Goal: Information Seeking & Learning: Learn about a topic

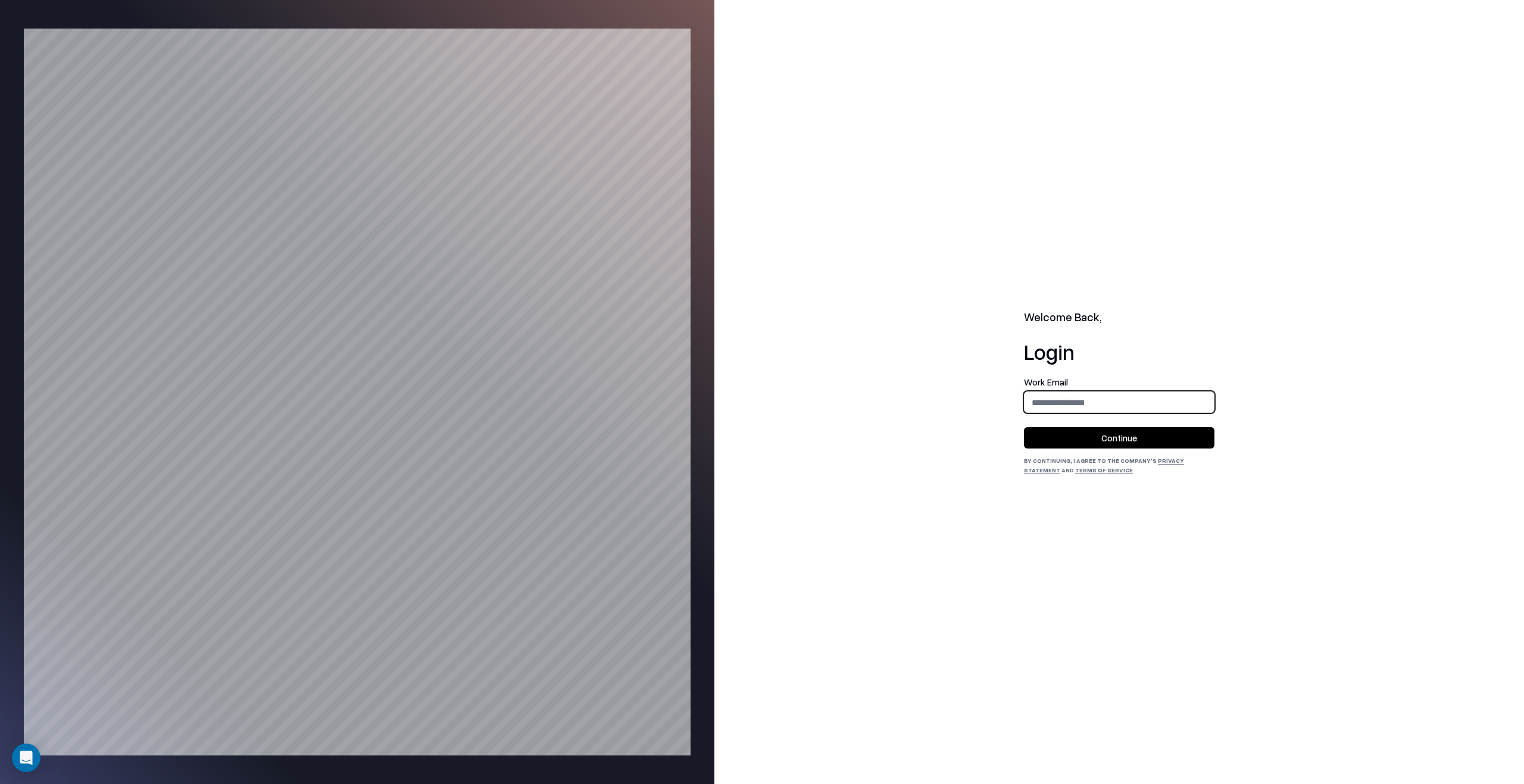
click at [1110, 404] on input "email" at bounding box center [1119, 402] width 189 height 22
type input "**********"
click at [1119, 429] on button "Continue" at bounding box center [1119, 438] width 190 height 21
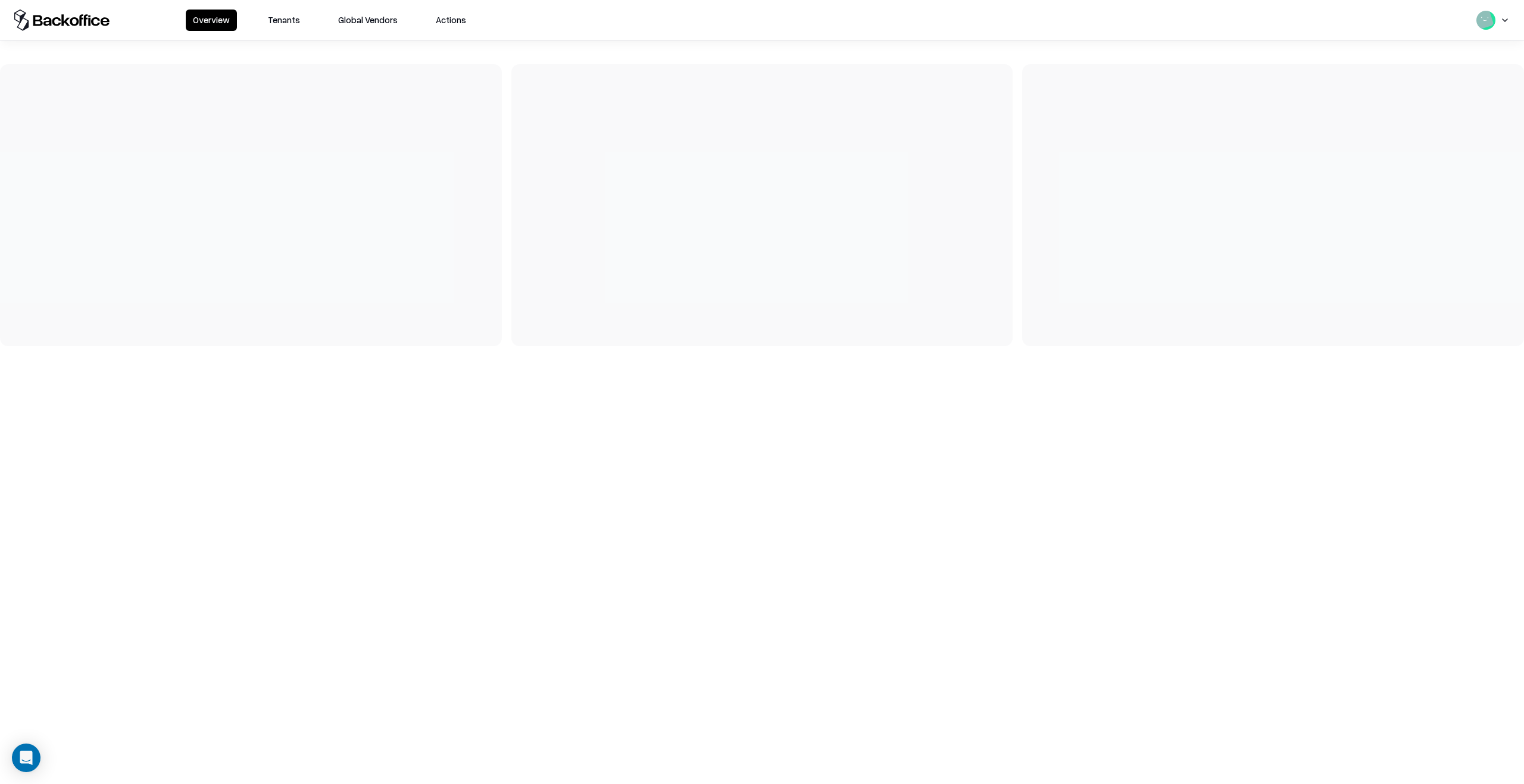
click at [300, 18] on button "Tenants" at bounding box center [283, 20] width 47 height 21
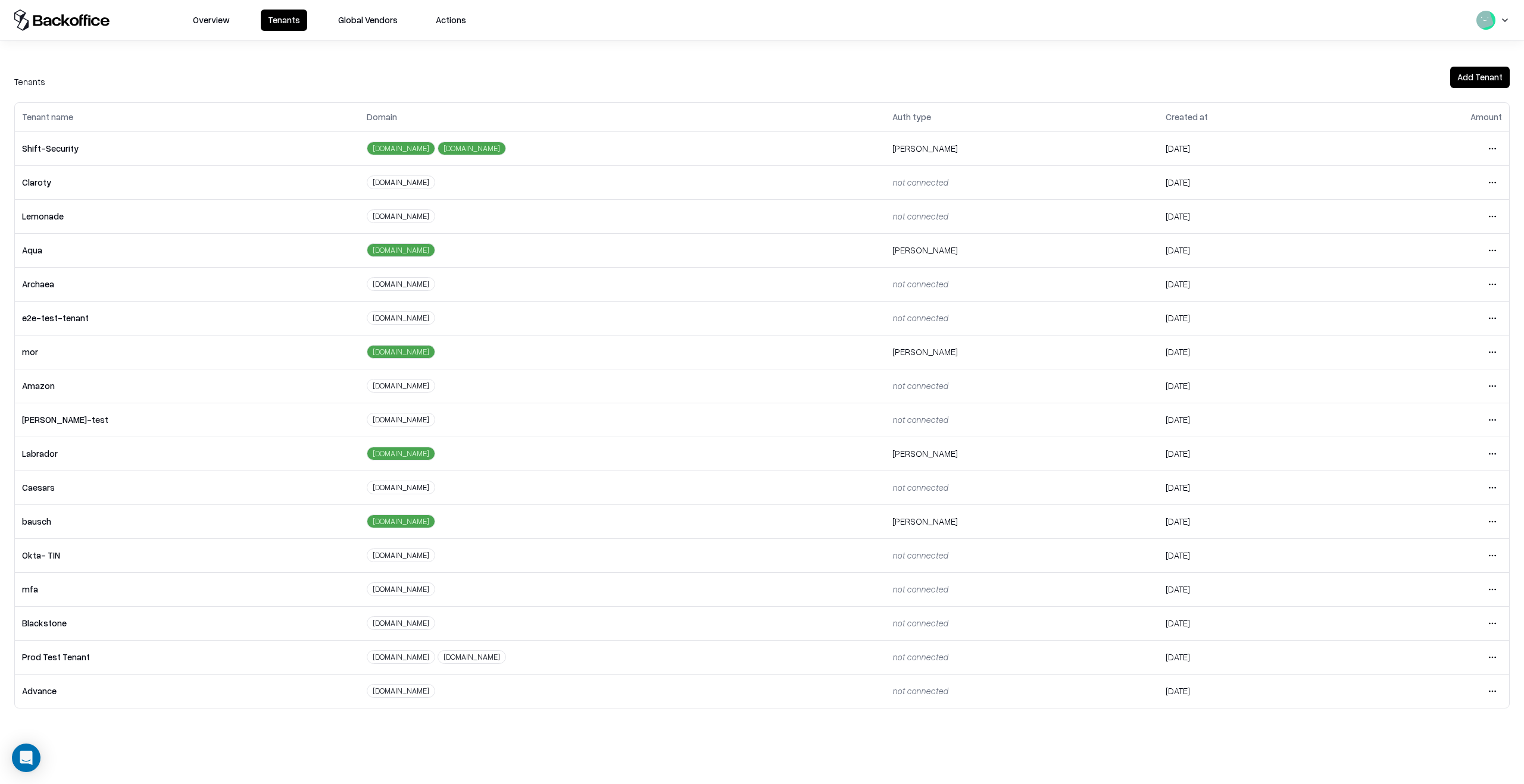
click at [1086, 371] on td "not connected" at bounding box center [1022, 385] width 273 height 34
click at [1494, 554] on html "Overview Tenants Global Vendors Actions Tenants Add Tenant Tenant name Domain A…" at bounding box center [762, 392] width 1524 height 784
click at [1487, 517] on html "Overview Tenants Global Vendors Actions Tenants Add Tenant Tenant name Domain A…" at bounding box center [762, 392] width 1524 height 784
click at [1493, 517] on html "Overview Tenants Global Vendors Actions Tenants Add Tenant Tenant name Domain A…" at bounding box center [762, 392] width 1524 height 784
click at [1421, 622] on div "Login to tenant" at bounding box center [1443, 621] width 129 height 24
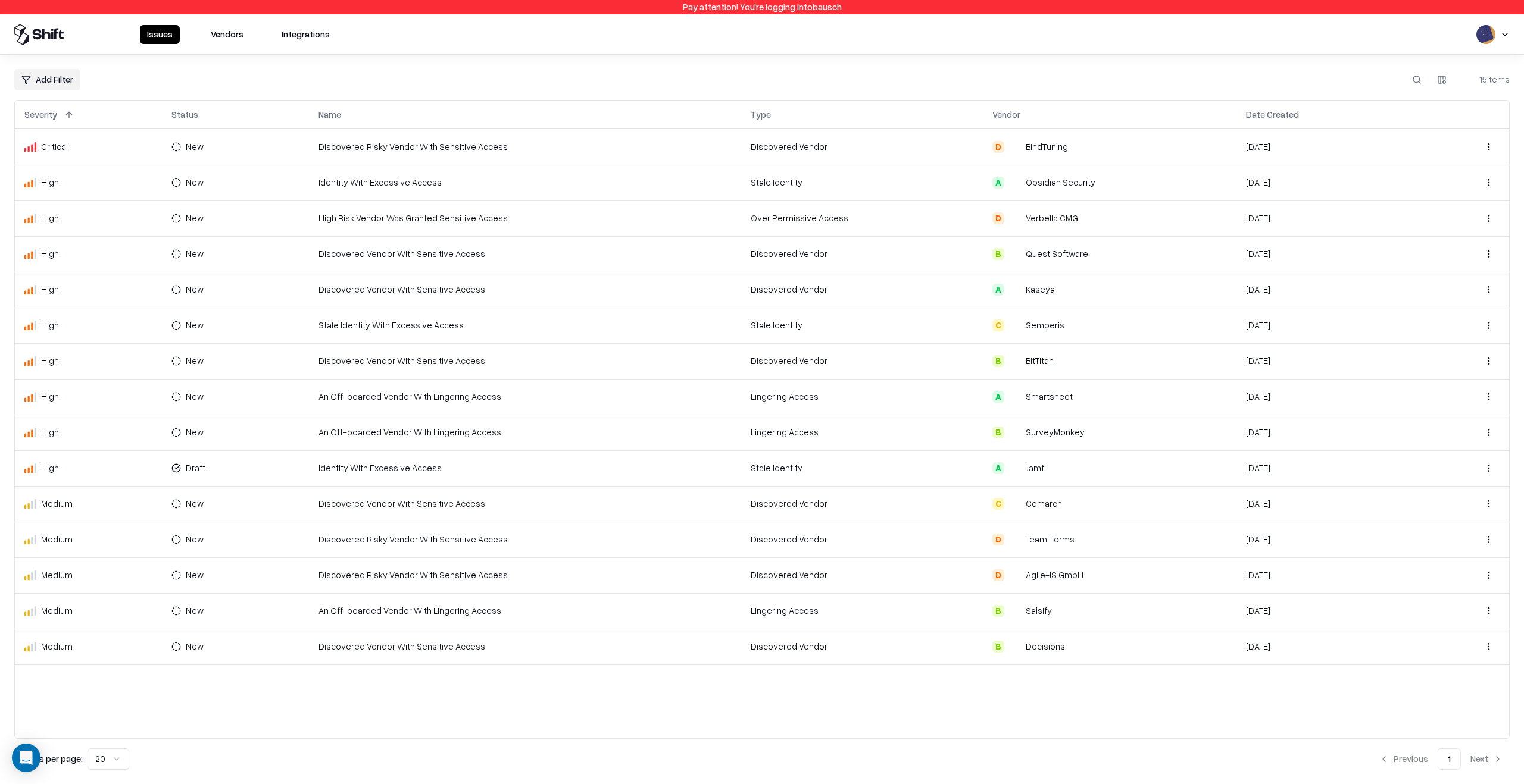
click at [200, 34] on div "Issues Vendors Integrations" at bounding box center [239, 34] width 197 height 19
click at [220, 34] on button "Vendors" at bounding box center [226, 34] width 47 height 19
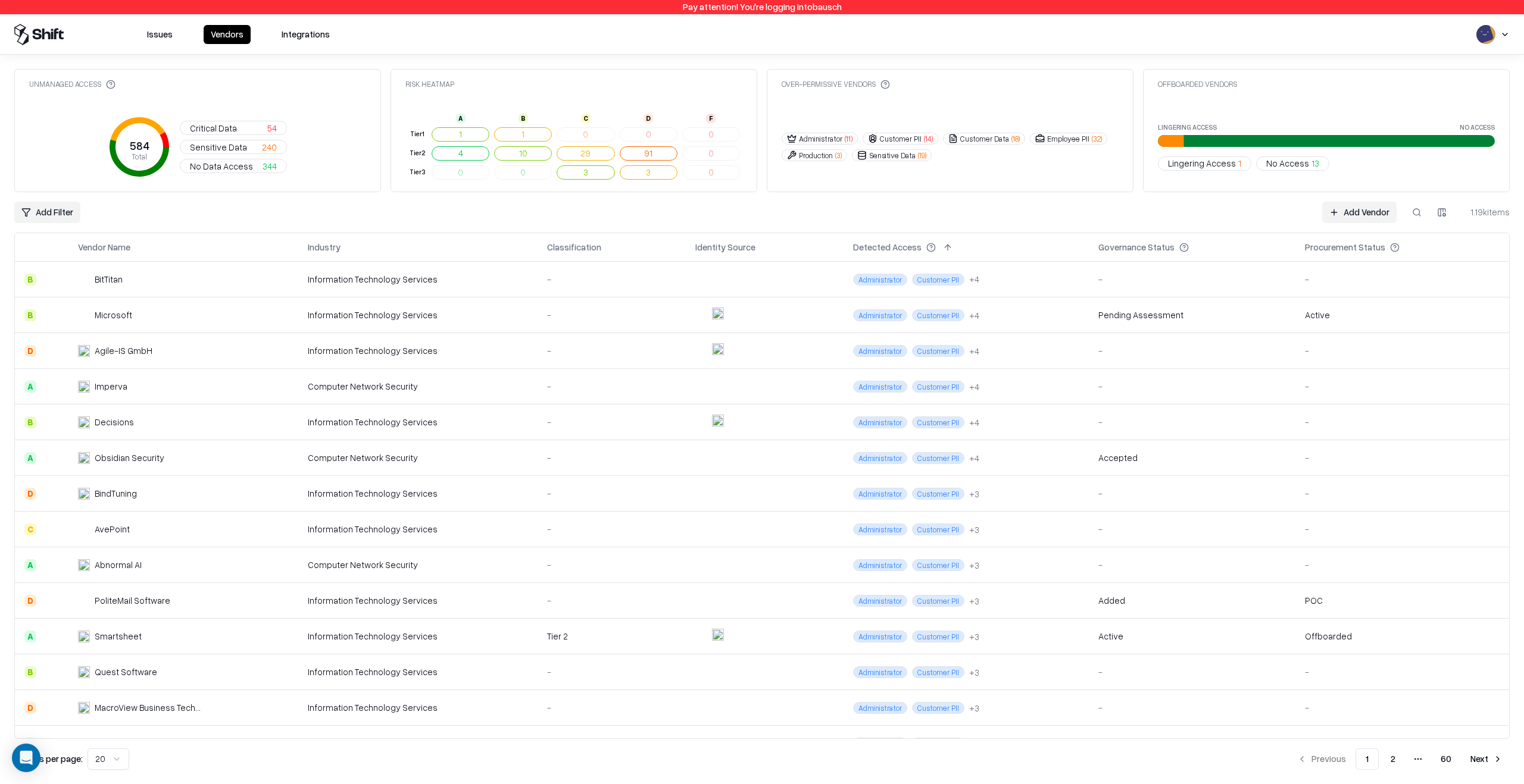
click at [1416, 216] on button at bounding box center [1417, 212] width 21 height 21
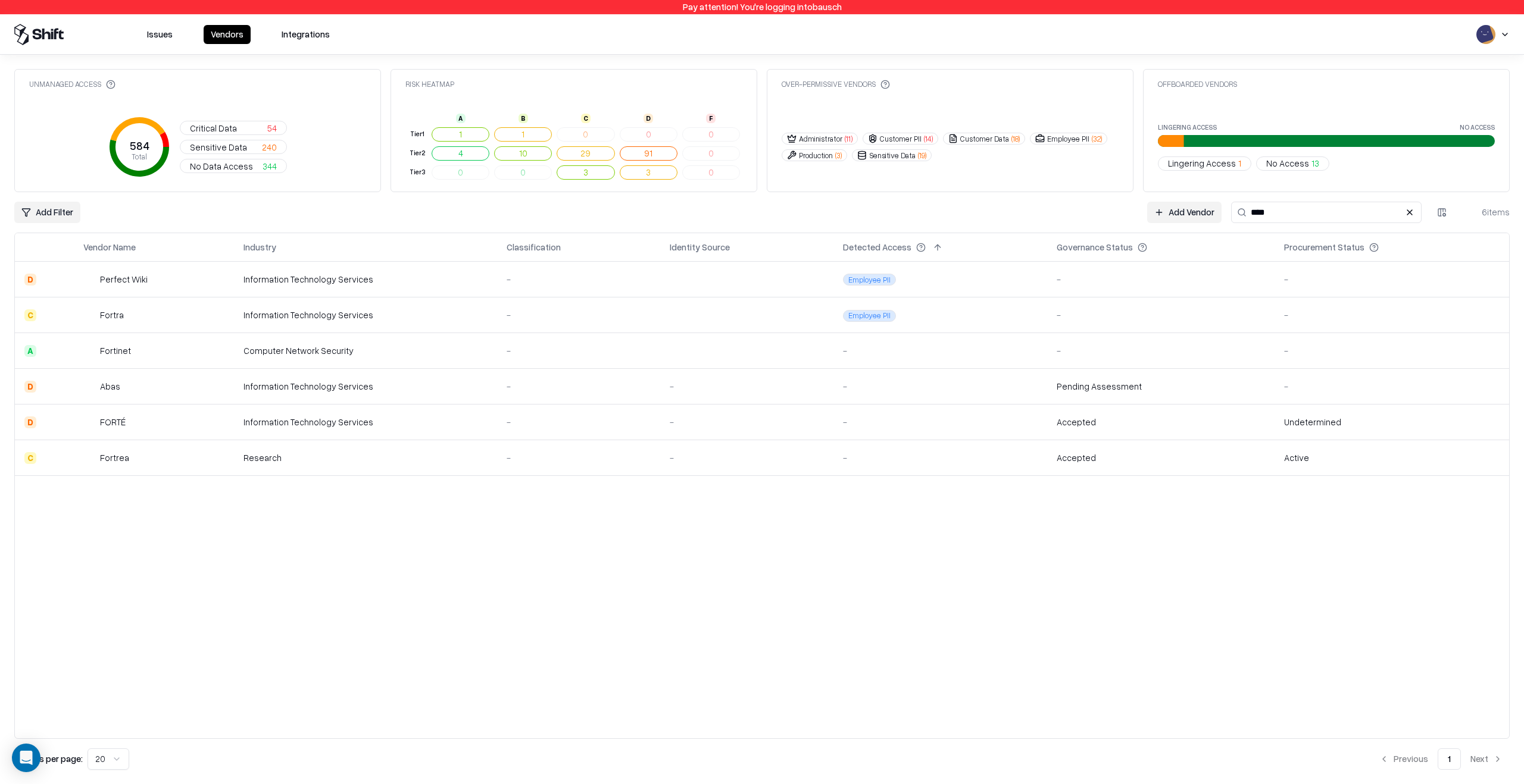
type input "****"
click at [407, 321] on div "Information Technology Services" at bounding box center [365, 315] width 244 height 12
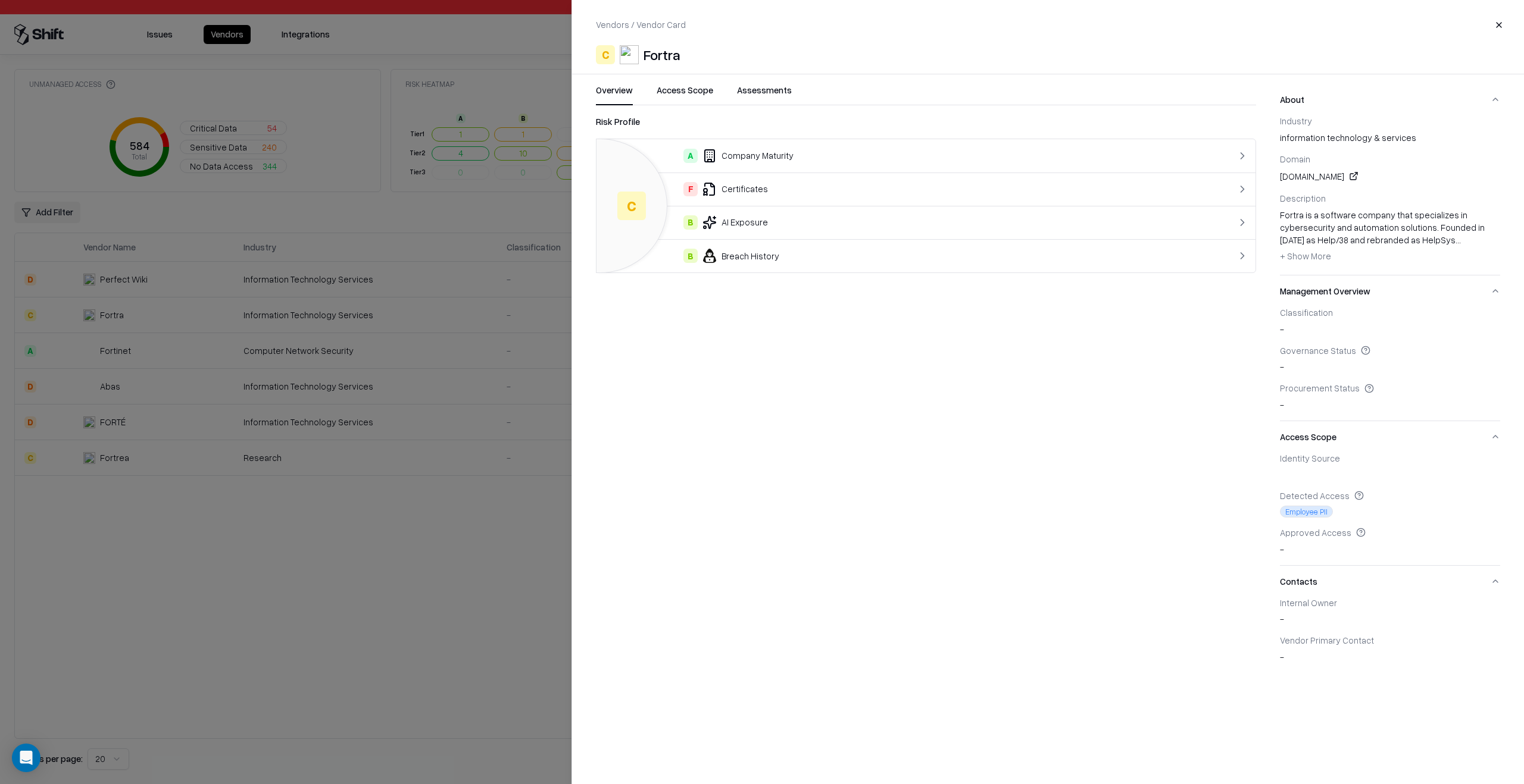
click at [752, 258] on div "B Breach History" at bounding box center [889, 256] width 566 height 14
click at [673, 95] on button "Access Scope" at bounding box center [685, 94] width 56 height 21
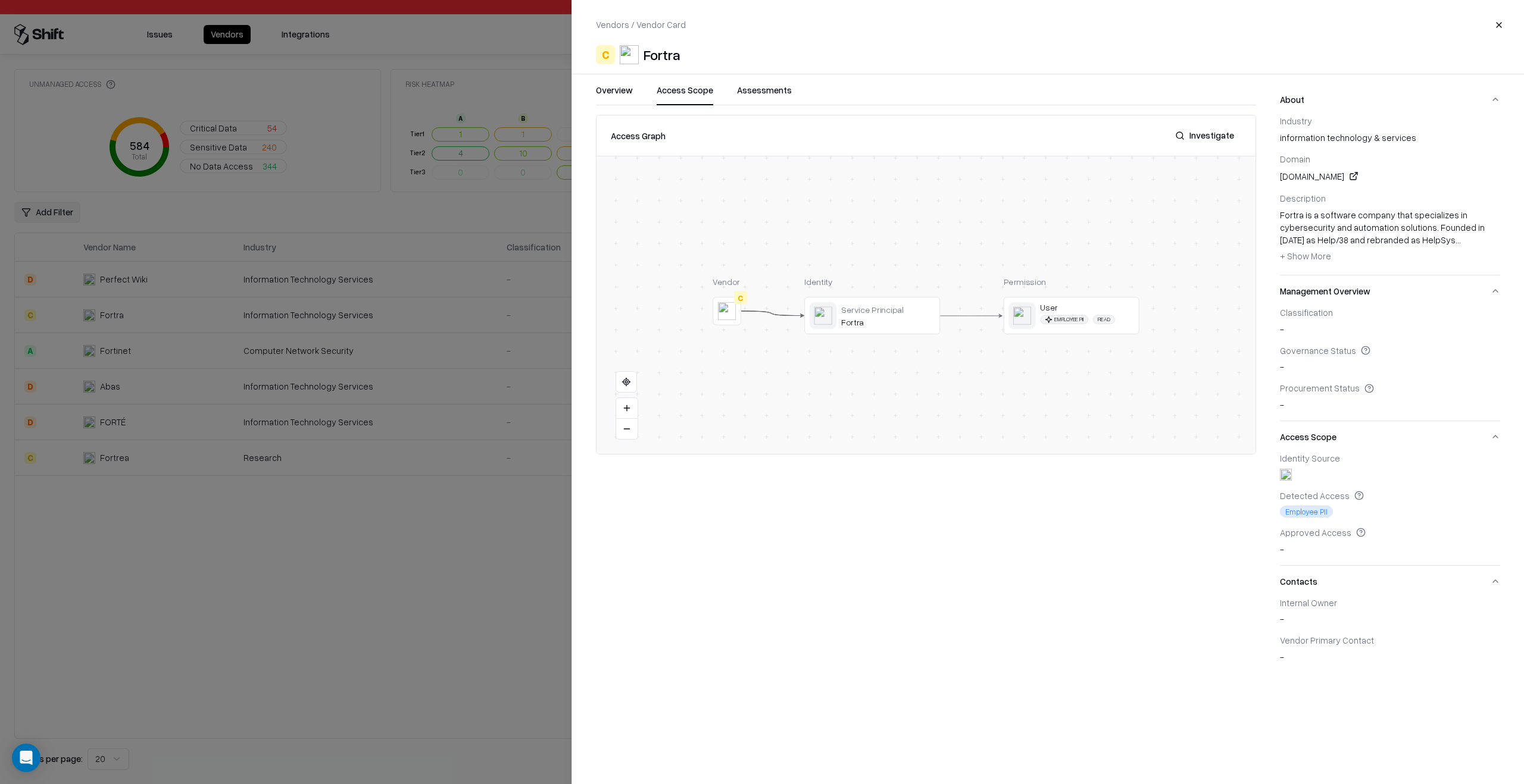
click at [0, 0] on button at bounding box center [0, 0] width 0 height 0
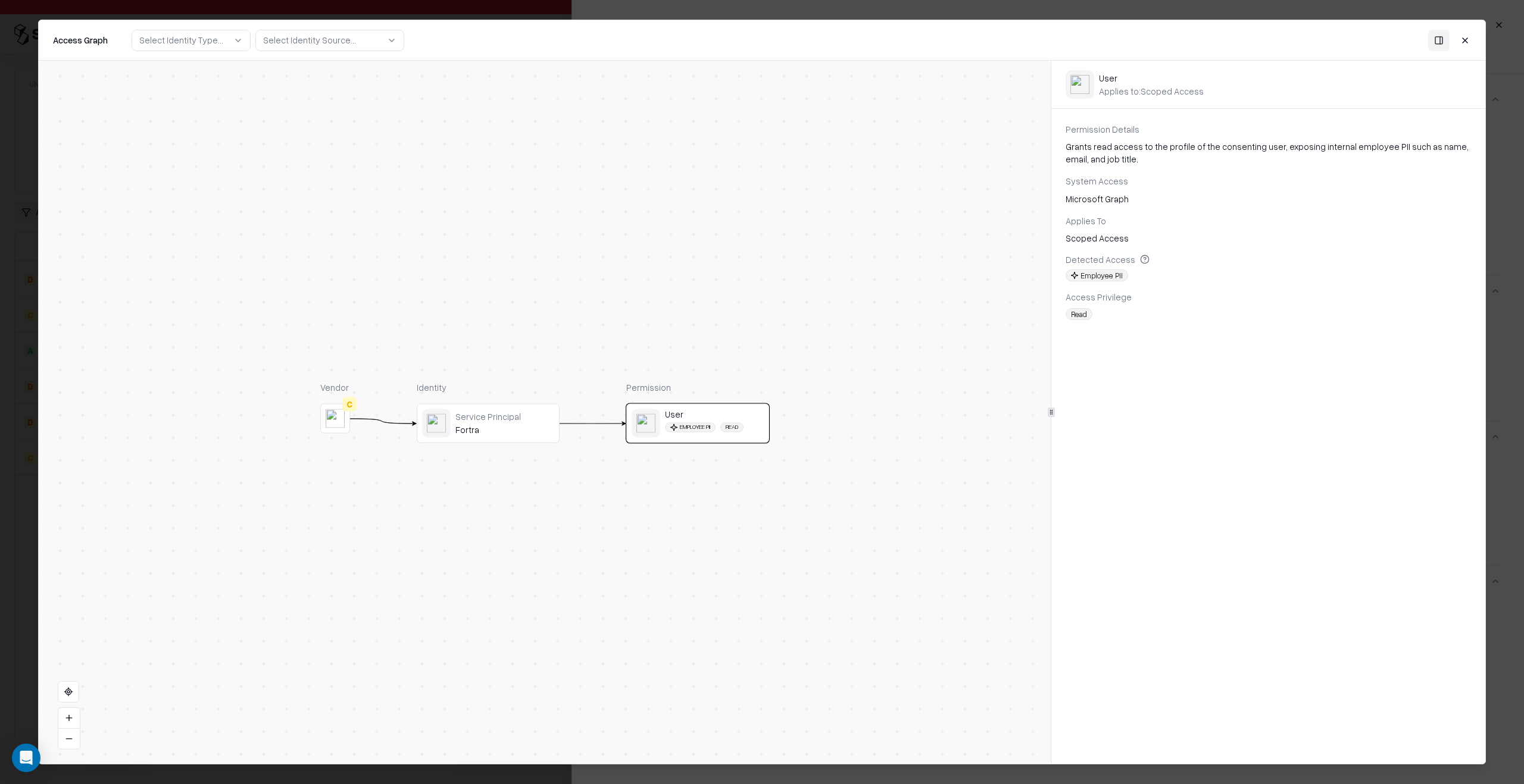
click at [528, 415] on div "Service Principal" at bounding box center [504, 416] width 99 height 11
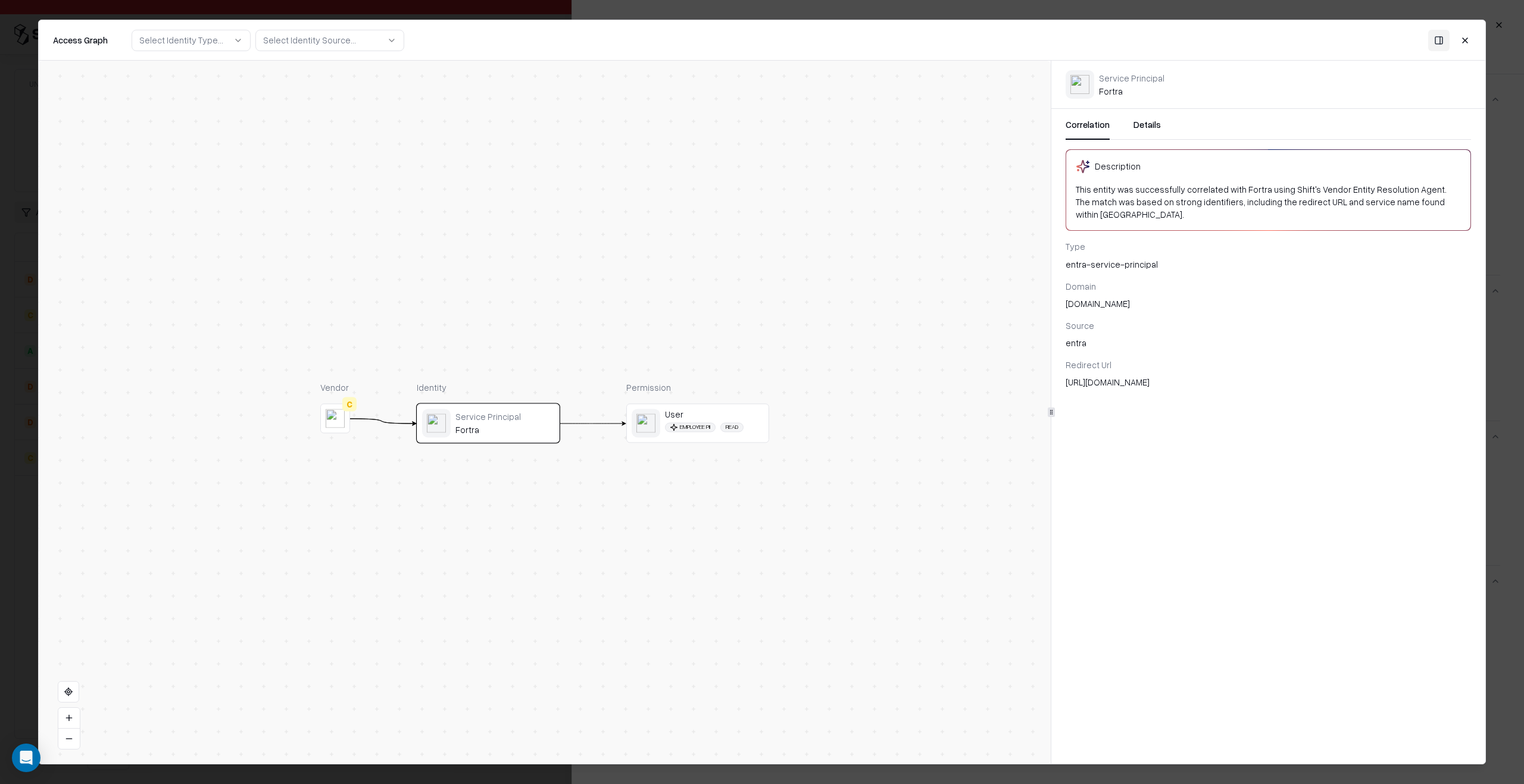
click at [1148, 122] on button "Details" at bounding box center [1147, 129] width 27 height 21
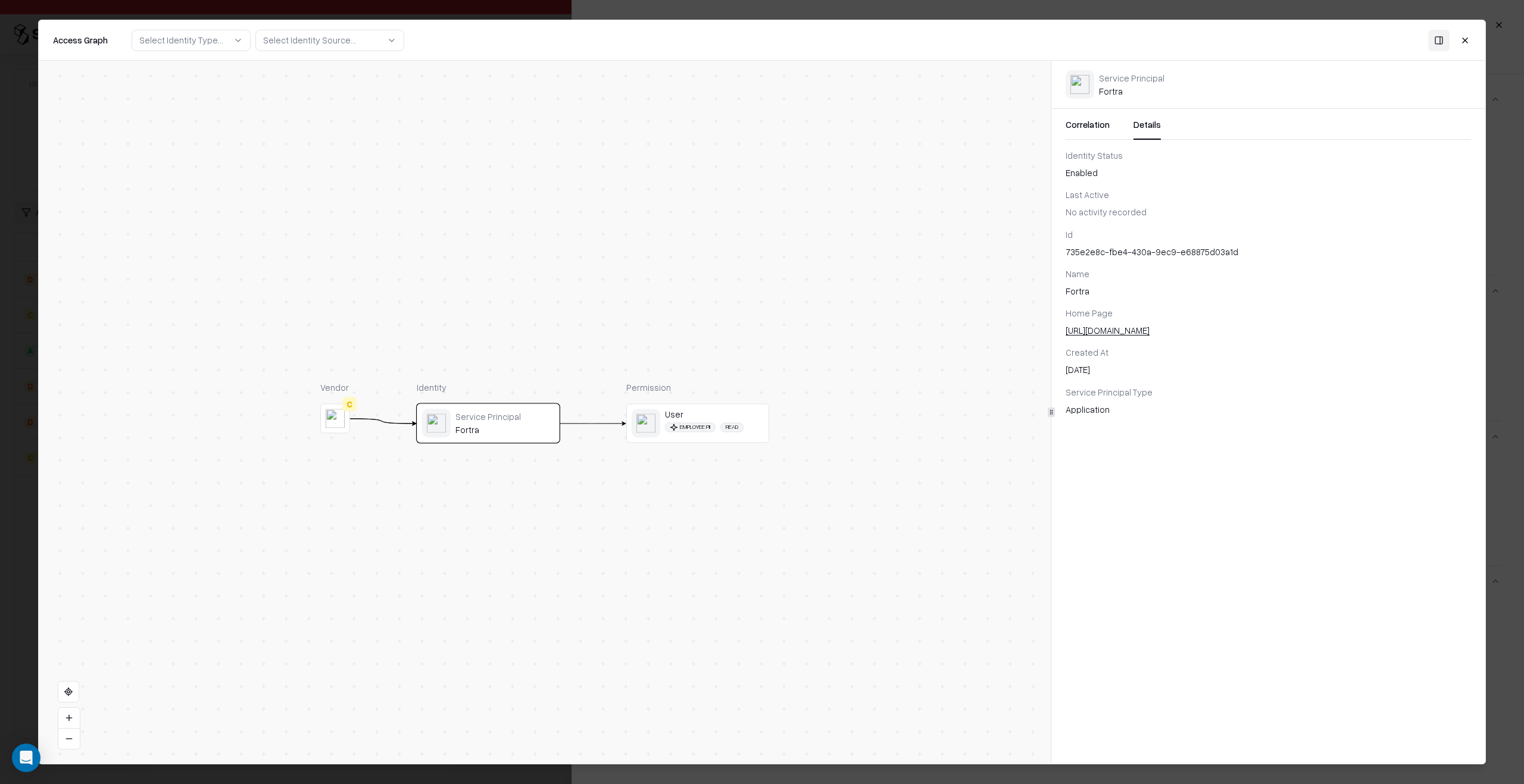
click at [1152, 248] on div "735e2e8c-fbe4-430a-9ec9-e68875d03a1d" at bounding box center [1269, 252] width 406 height 12
click at [720, 425] on div "Employee PII Read" at bounding box center [706, 427] width 84 height 10
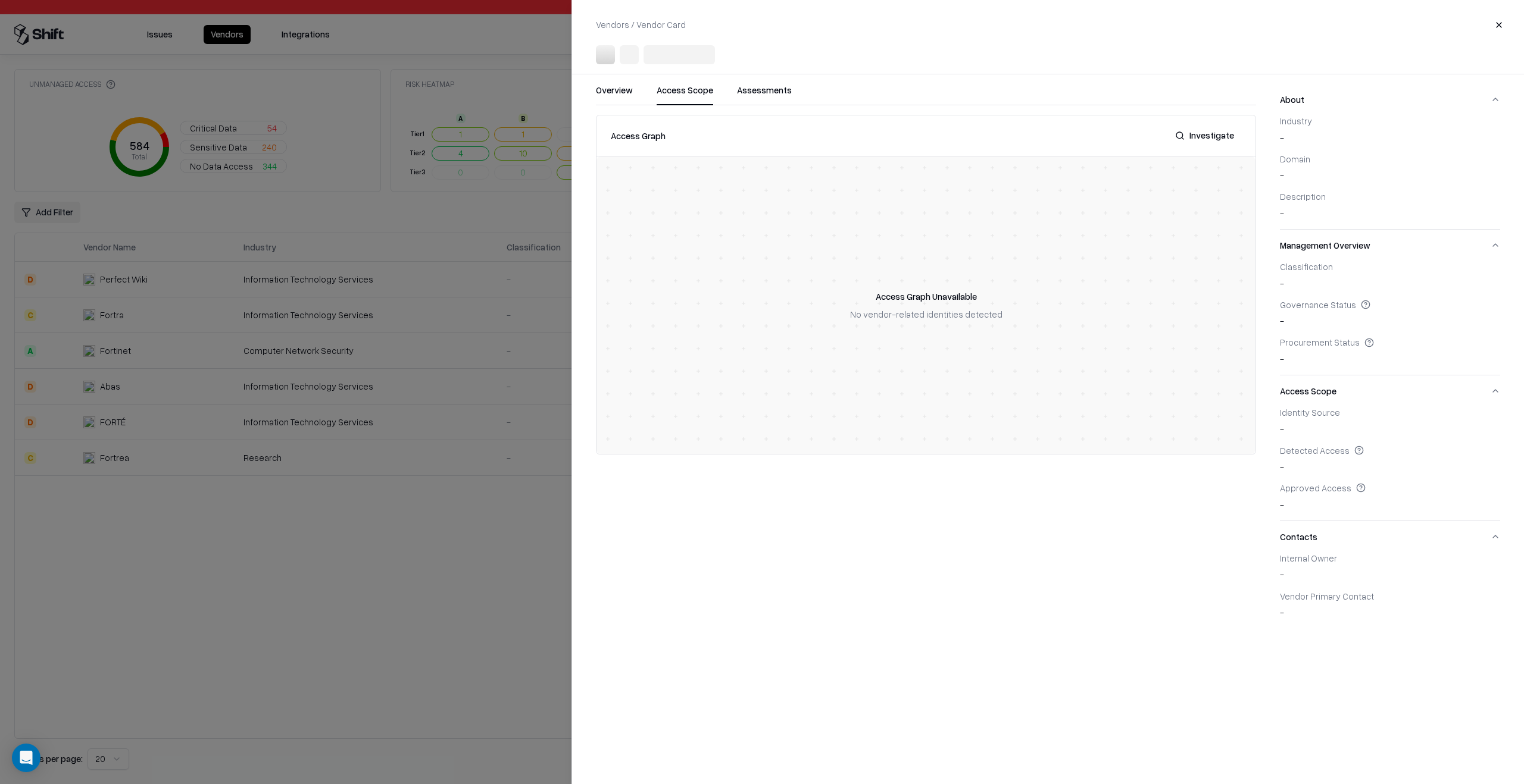
click at [528, 601] on div at bounding box center [762, 392] width 1524 height 784
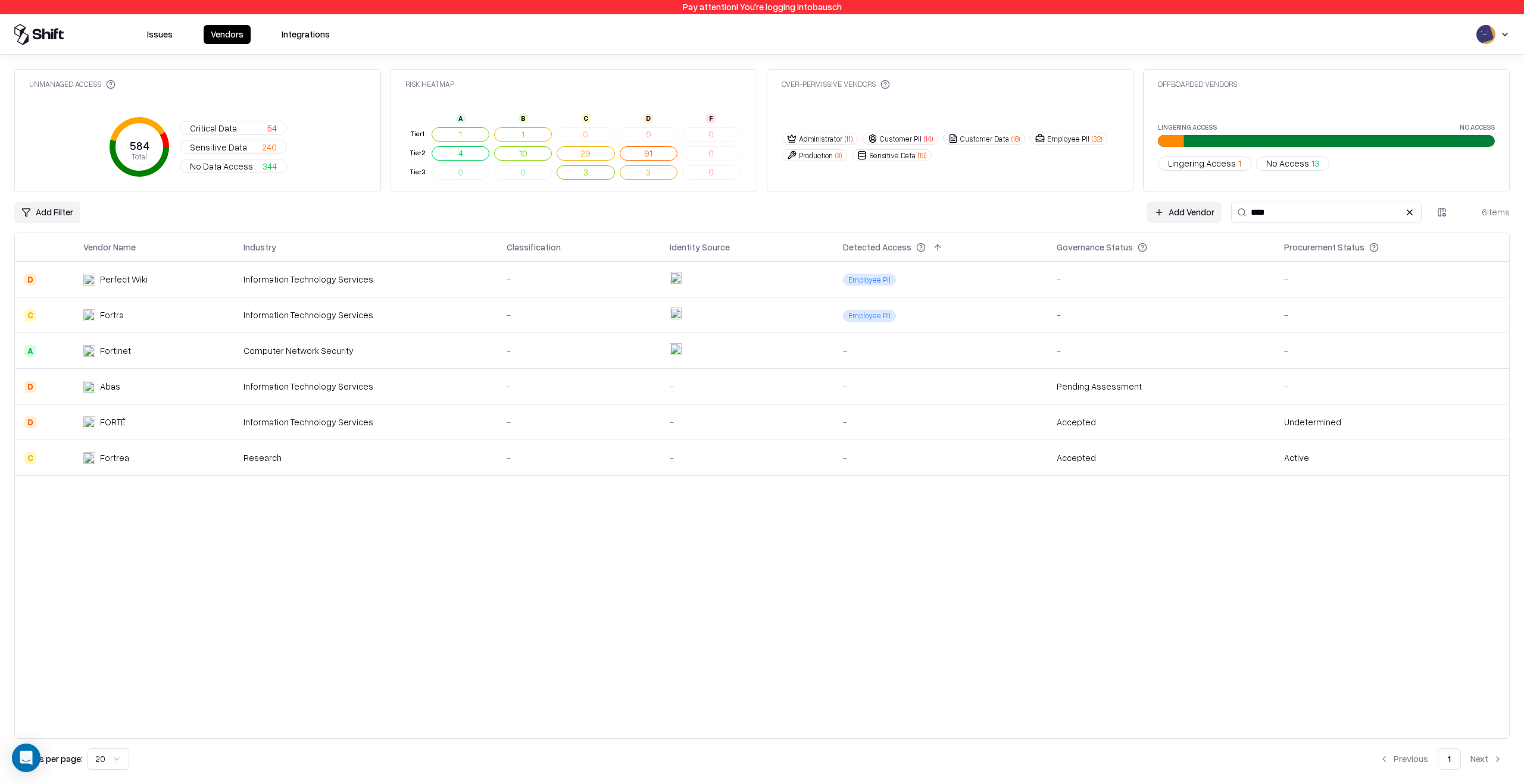
click at [792, 626] on div "Vendor Name Industry Classification Identity Source Detected Access Governance …" at bounding box center [762, 486] width 1496 height 507
